Goal: Information Seeking & Learning: Learn about a topic

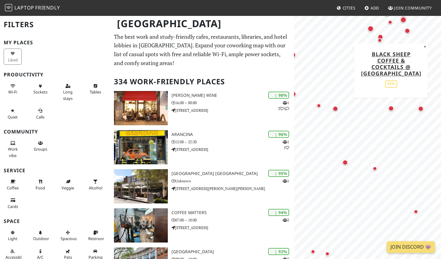
click at [391, 109] on div "Map marker" at bounding box center [391, 109] width 6 height 6
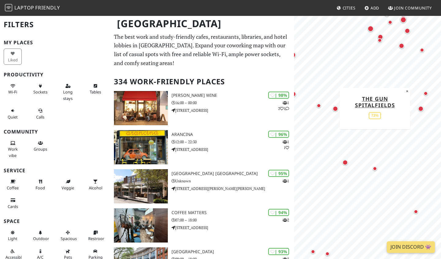
click at [420, 110] on div "Map marker" at bounding box center [421, 109] width 6 height 6
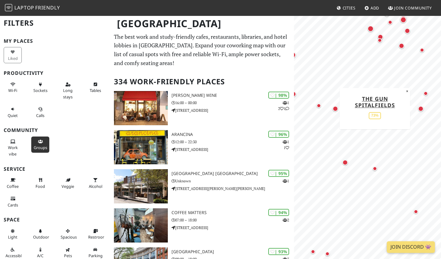
scroll to position [1, 0]
click at [42, 114] on span "Calls" at bounding box center [40, 116] width 8 height 6
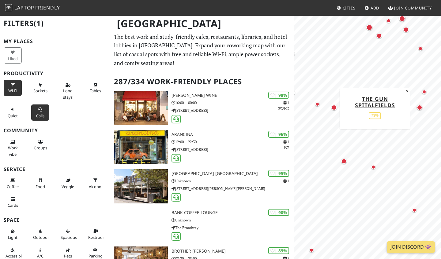
click at [15, 87] on button "Wi-Fi" at bounding box center [13, 88] width 18 height 16
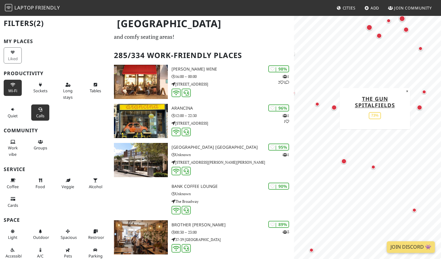
scroll to position [30, 0]
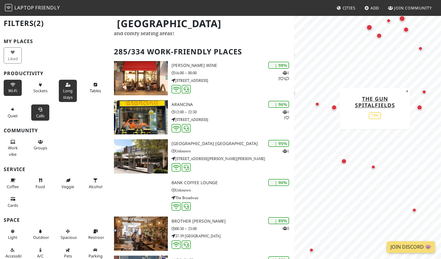
click at [70, 84] on icon at bounding box center [67, 85] width 5 height 4
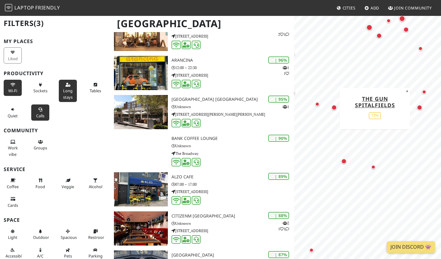
scroll to position [81, 0]
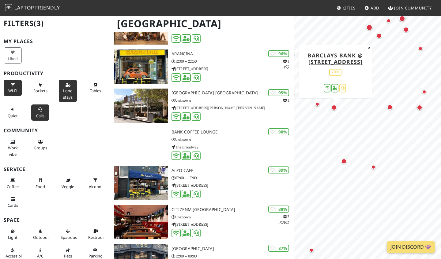
click at [334, 109] on div "Map marker" at bounding box center [334, 108] width 6 height 6
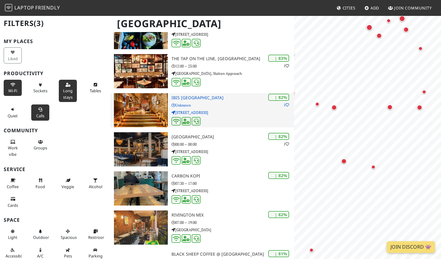
scroll to position [0, 0]
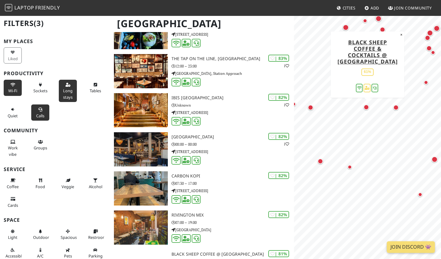
click at [366, 108] on div "Map marker" at bounding box center [366, 108] width 6 height 6
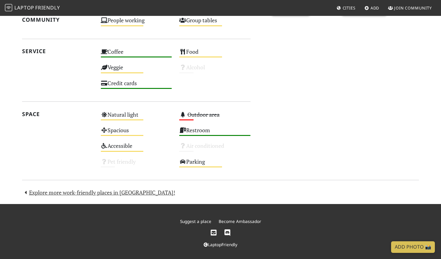
scroll to position [304, 0]
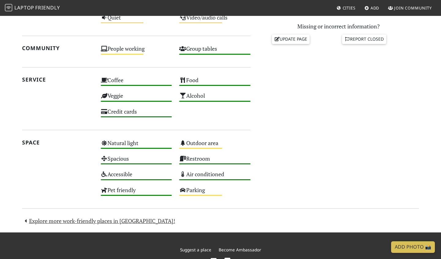
scroll to position [281, 0]
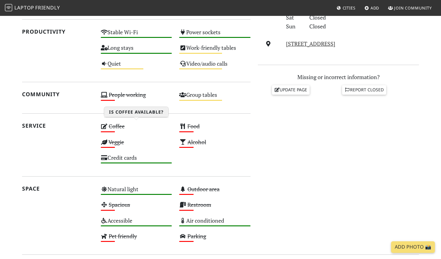
scroll to position [226, 0]
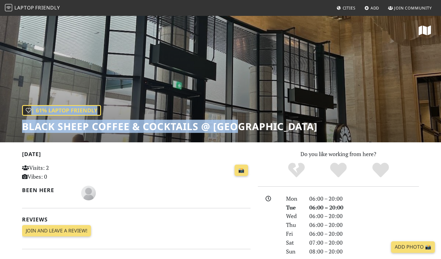
drag, startPoint x: 21, startPoint y: 127, endPoint x: 241, endPoint y: 126, distance: 220.3
click at [241, 126] on div "| 61% Laptop Friendly Black Sheep Coffee & Cocktails @ [GEOGRAPHIC_DATA]" at bounding box center [220, 78] width 441 height 127
click at [241, 126] on h1 "Black Sheep Coffee & Cocktails @ [GEOGRAPHIC_DATA]" at bounding box center [169, 127] width 295 height 12
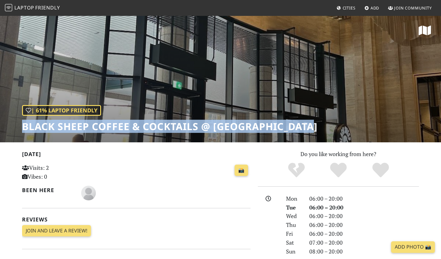
drag, startPoint x: 24, startPoint y: 129, endPoint x: 312, endPoint y: 128, distance: 287.9
click at [312, 128] on h1 "Black Sheep Coffee & Cocktails @ [GEOGRAPHIC_DATA]" at bounding box center [169, 127] width 295 height 12
copy h1 "Black Sheep Coffee & Cocktails @ [GEOGRAPHIC_DATA]"
